Goal: Task Accomplishment & Management: Manage account settings

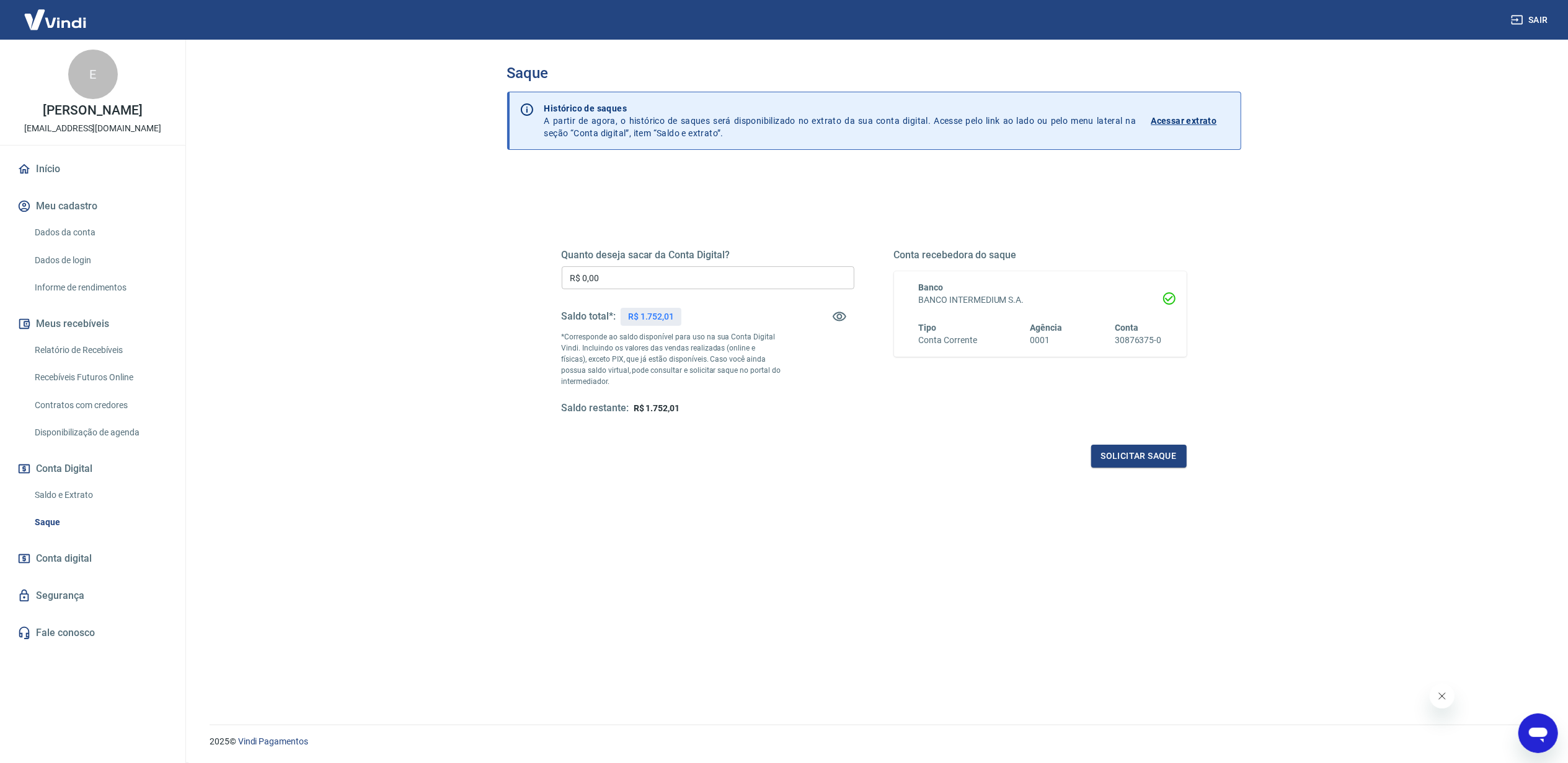
click at [666, 313] on p "R$ 1.752,01" at bounding box center [651, 317] width 46 height 13
copy p "1.752,01"
click at [668, 276] on input "R$ 0,00" at bounding box center [708, 278] width 293 height 23
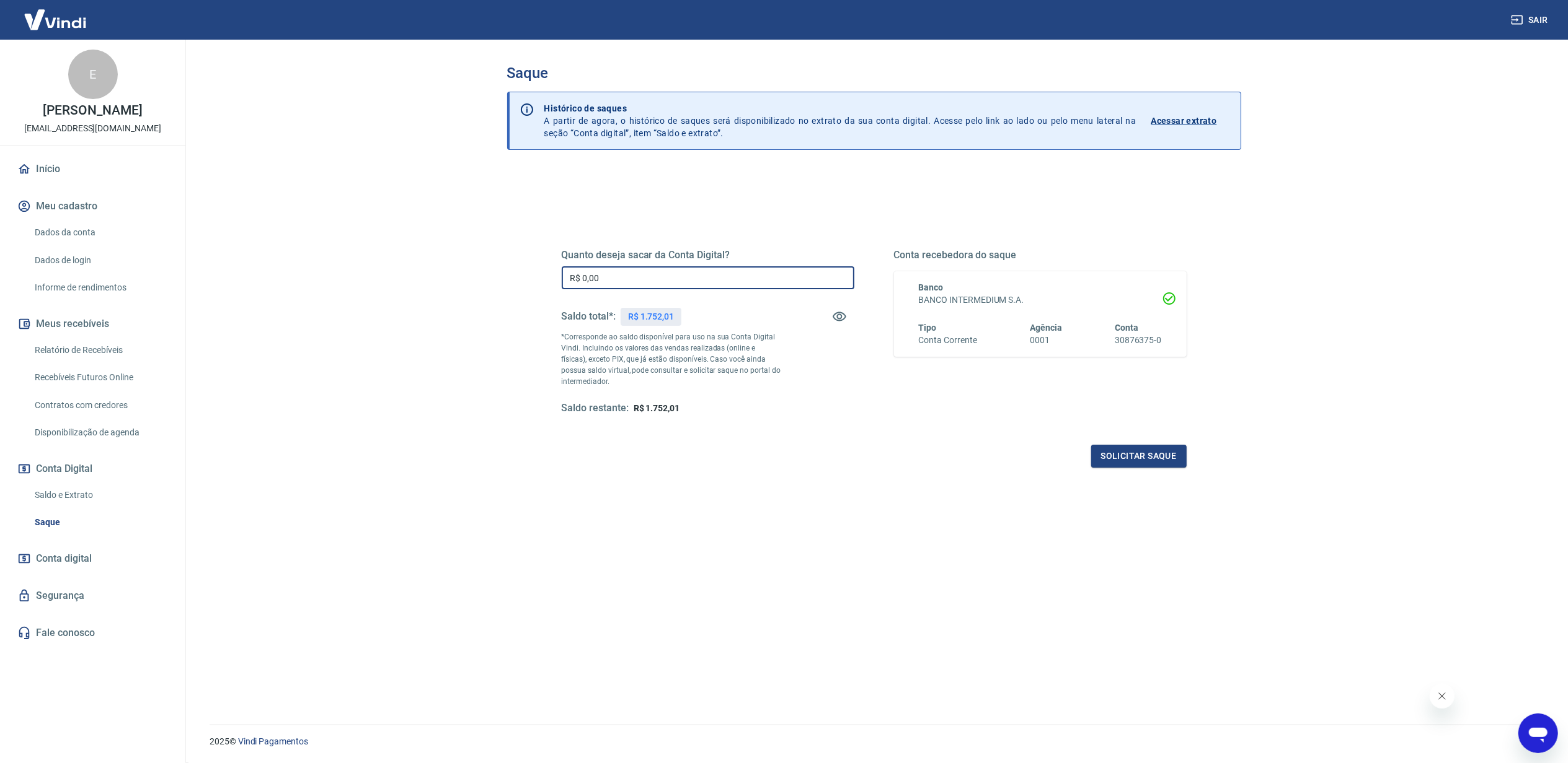
click at [668, 276] on input "R$ 0,00" at bounding box center [708, 278] width 293 height 23
paste input "1.752,01"
type input "R$ 1.752,01"
click at [1122, 450] on button "Solicitar saque" at bounding box center [1138, 457] width 95 height 23
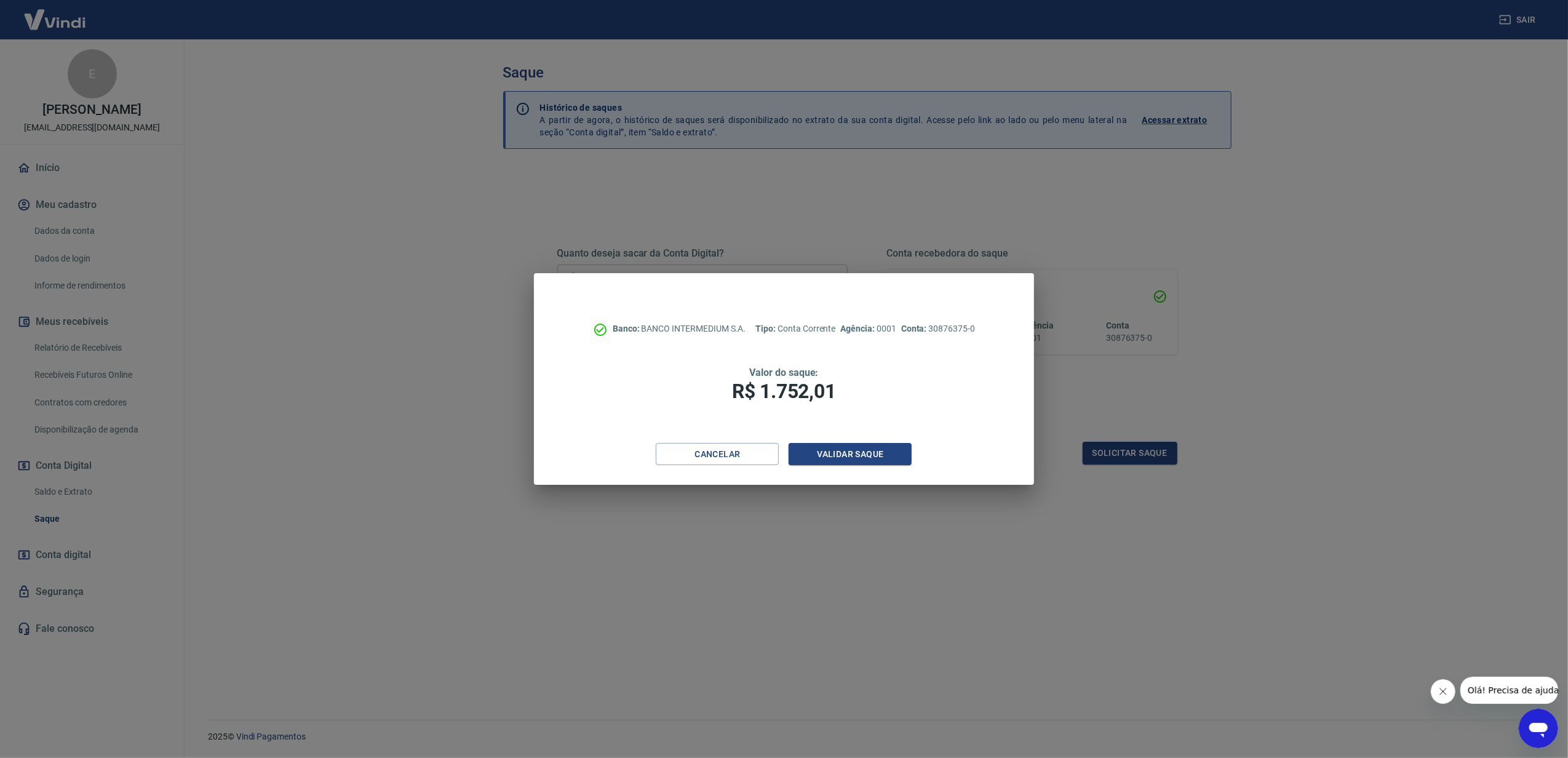
click at [916, 442] on div "Banco: BANCO INTERMEDIUM S.A. Tipo: Conta Corrente Agência: 0001 Conta: 3087637…" at bounding box center [784, 358] width 500 height 170
click at [862, 448] on button "Validar saque" at bounding box center [850, 454] width 123 height 23
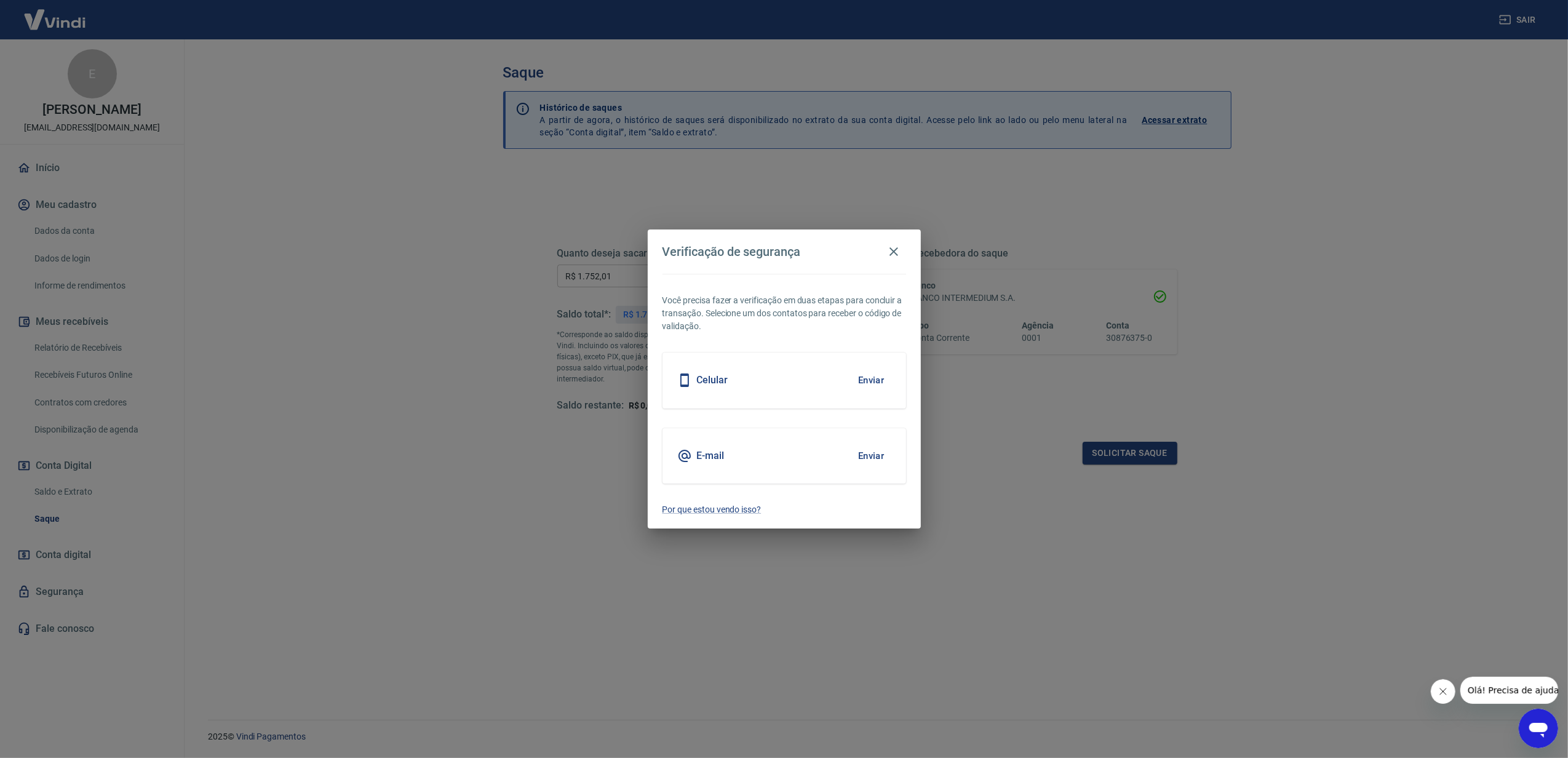
click at [847, 392] on div "Celular Enviar" at bounding box center [784, 381] width 244 height 56
click at [851, 385] on button "Enviar" at bounding box center [871, 381] width 40 height 26
click at [862, 382] on button "Enviar" at bounding box center [871, 381] width 40 height 26
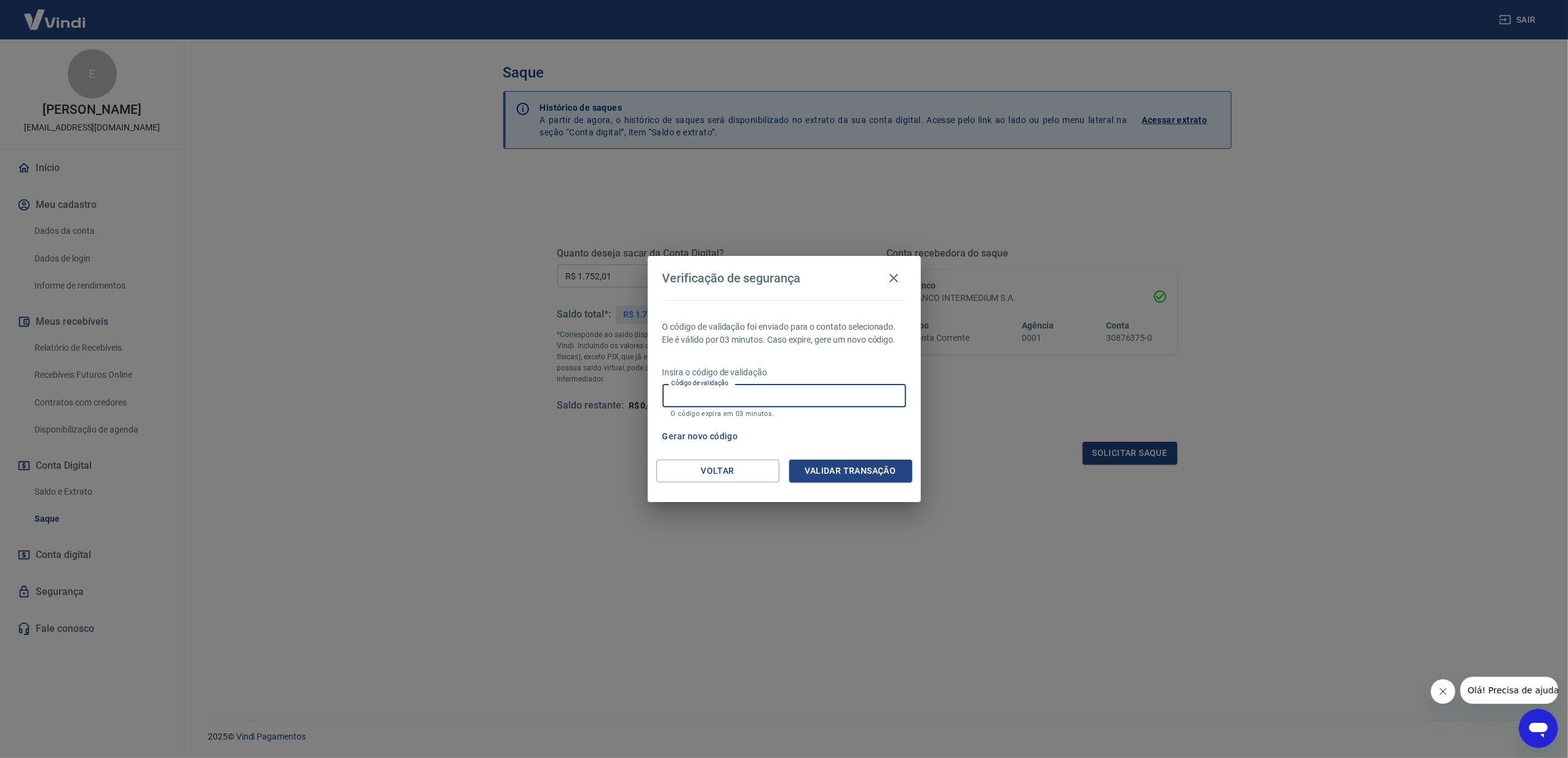
click at [751, 397] on input "Código de validação" at bounding box center [784, 395] width 244 height 23
type input "491373"
click at [849, 463] on button "Validar transação" at bounding box center [851, 471] width 123 height 23
